Goal: Task Accomplishment & Management: Complete application form

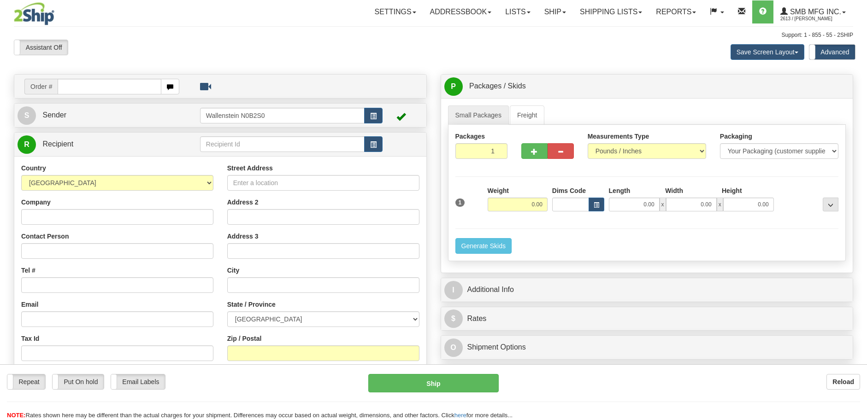
type input "55 Adminstration Rd"
type input "[EMAIL_ADDRESS][DOMAIN_NAME]"
type input "[GEOGRAPHIC_DATA]"
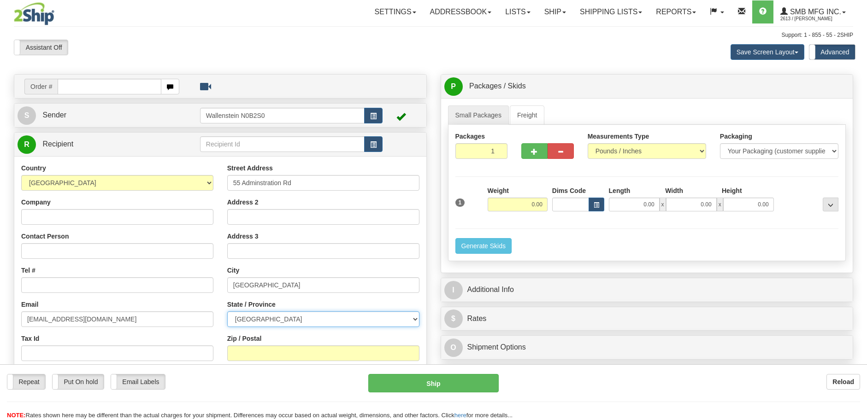
select select "ON"
type input "L4K 4G9"
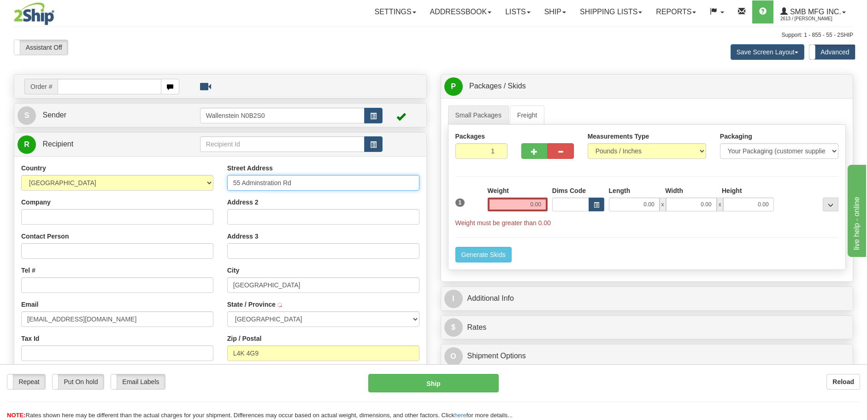
type input "CONCORD"
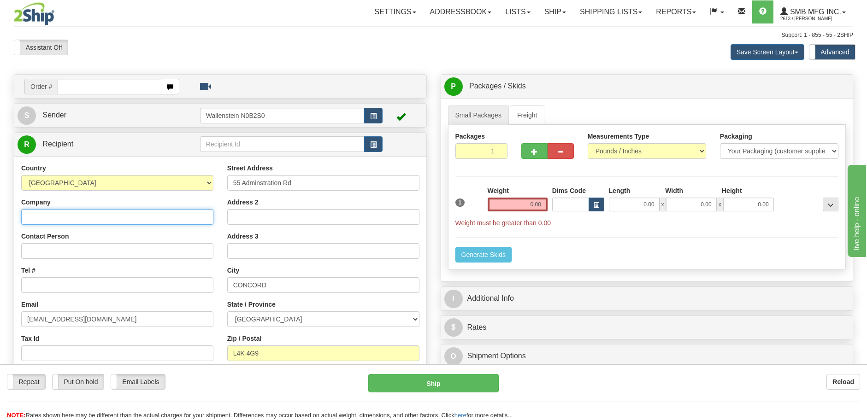
drag, startPoint x: 92, startPoint y: 218, endPoint x: 98, endPoint y: 221, distance: 6.6
click at [92, 218] on input "Company" at bounding box center [117, 217] width 192 height 16
drag, startPoint x: 118, startPoint y: 223, endPoint x: 43, endPoint y: 211, distance: 75.6
click at [43, 211] on input "TEST-Flite Transport" at bounding box center [117, 217] width 192 height 16
type input "TEST"
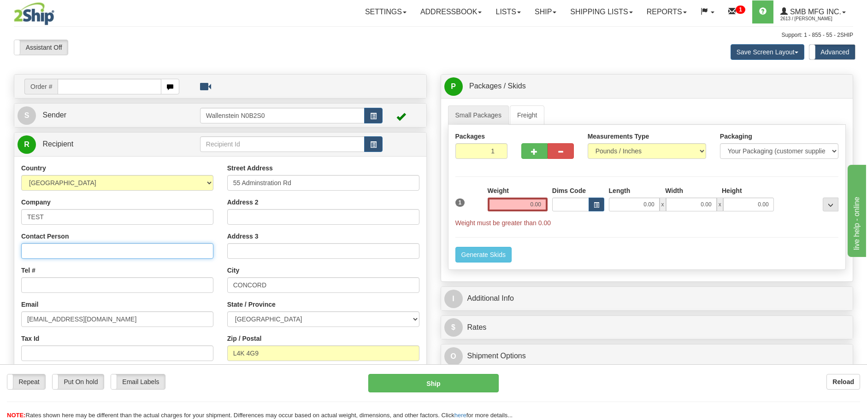
click at [42, 253] on input "Contact Person" at bounding box center [117, 251] width 192 height 16
type input "Test do not Ship"
click at [66, 282] on input "Tel #" at bounding box center [117, 286] width 192 height 16
type input "[PHONE_NUMBER]"
click at [528, 116] on link "Freight" at bounding box center [527, 115] width 35 height 19
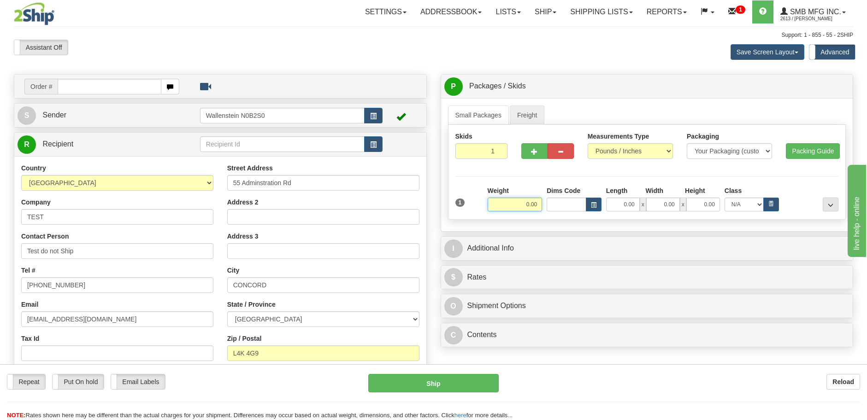
drag, startPoint x: 509, startPoint y: 201, endPoint x: 562, endPoint y: 206, distance: 53.3
click at [562, 206] on div "Weight 0.00 Dims Code Length Width" at bounding box center [662, 198] width 355 height 25
type input "1.00"
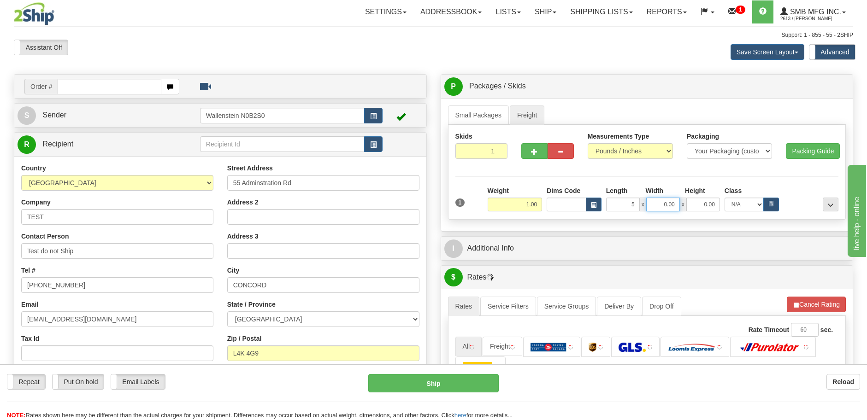
type input "5.00"
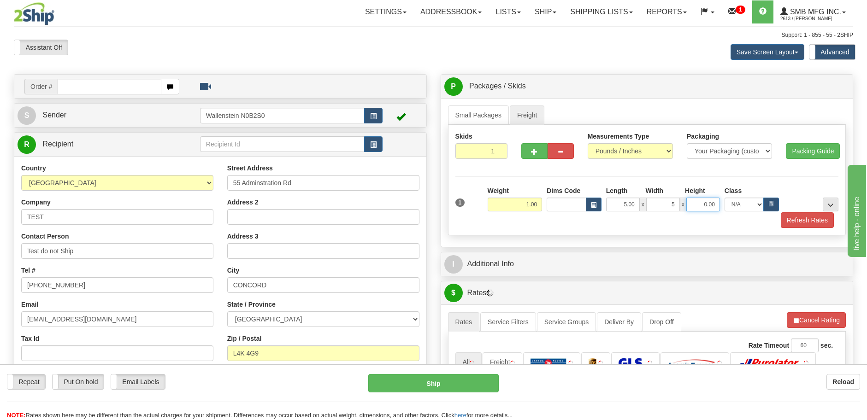
type input "5.00"
click at [770, 205] on icon "button" at bounding box center [771, 203] width 3 height 4
select select "85.0"
click at [791, 219] on button "Refresh Rates" at bounding box center [807, 221] width 53 height 16
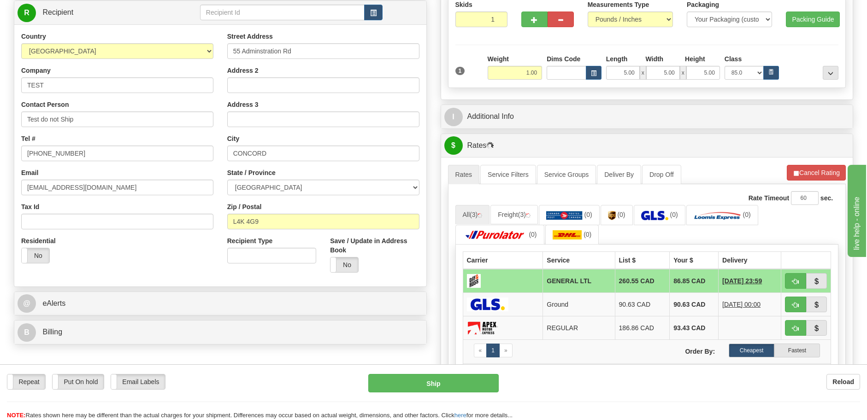
scroll to position [173, 0]
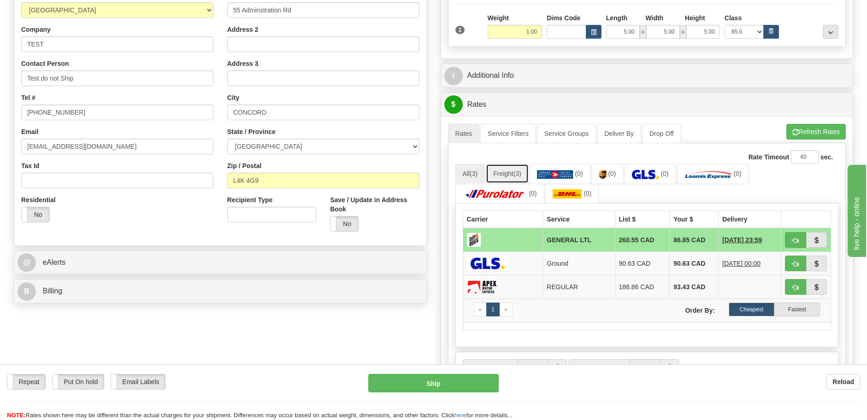
click at [509, 172] on link "Freight (3)" at bounding box center [507, 173] width 43 height 19
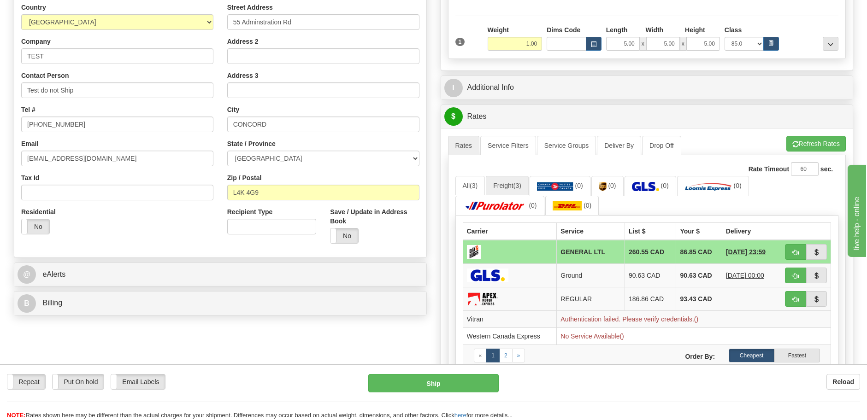
scroll to position [0, 0]
